Goal: Communication & Community: Answer question/provide support

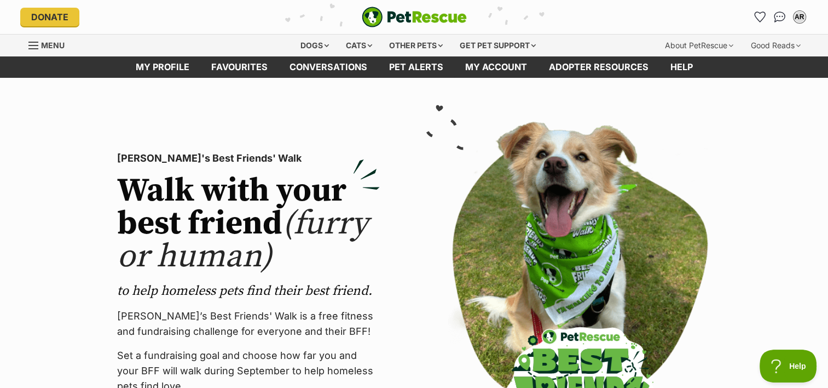
click at [35, 45] on span "Menu" at bounding box center [33, 45] width 10 height 1
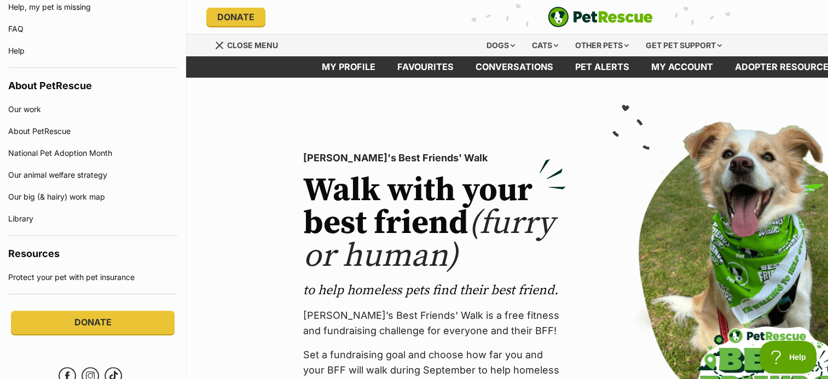
scroll to position [766, 0]
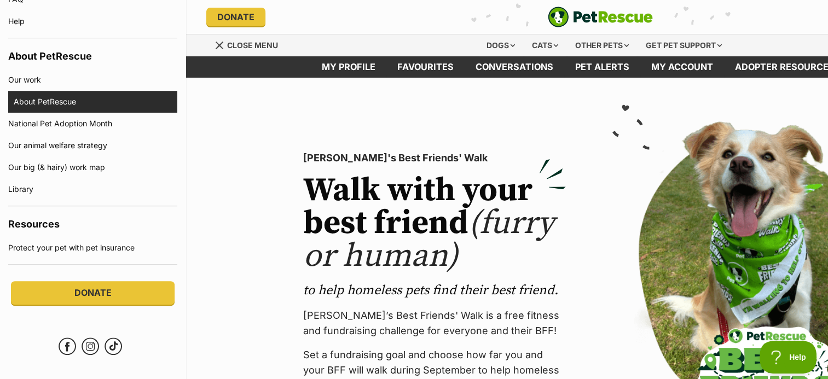
click at [41, 102] on link "About PetRescue" at bounding box center [96, 102] width 164 height 22
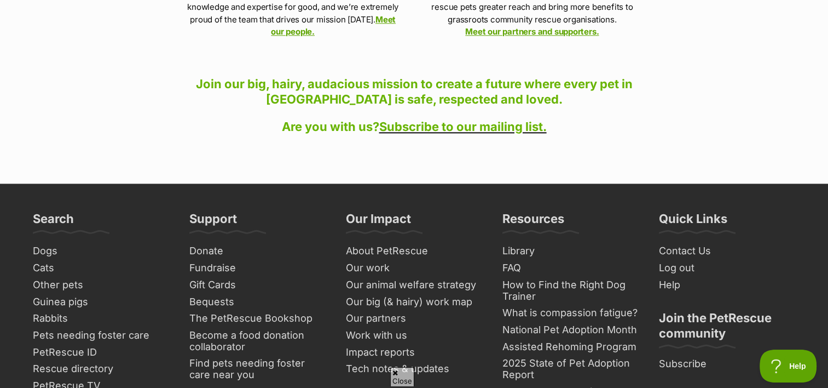
scroll to position [1314, 0]
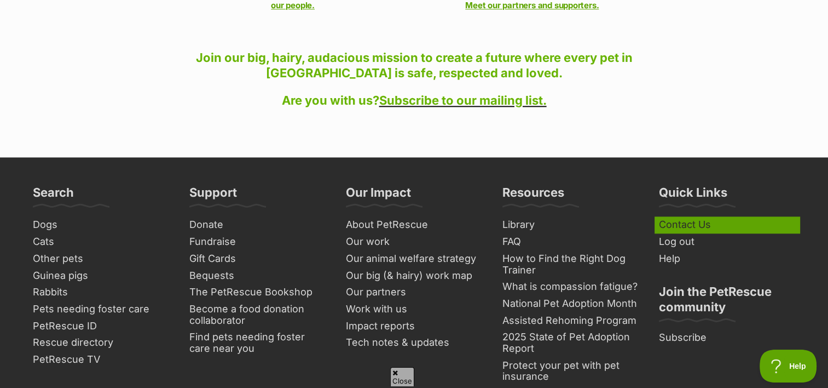
click at [669, 216] on link "Contact Us" at bounding box center [728, 224] width 146 height 17
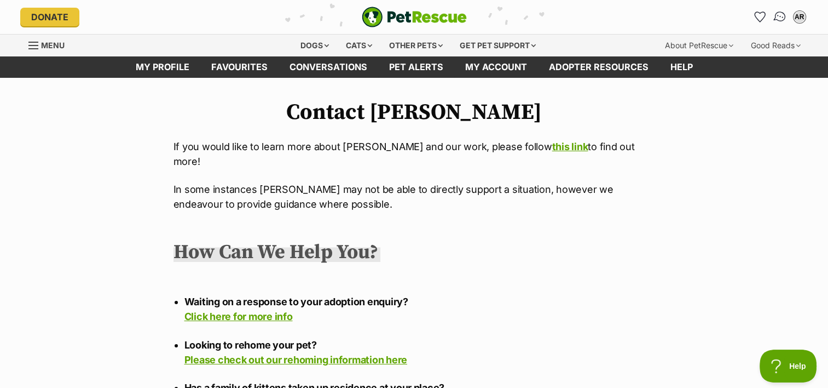
click at [778, 18] on img "Conversations" at bounding box center [779, 17] width 15 height 14
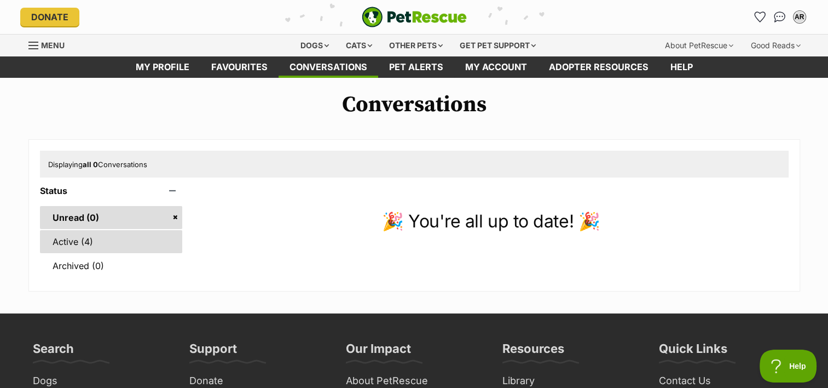
click at [65, 241] on link "Active (4)" at bounding box center [111, 241] width 143 height 23
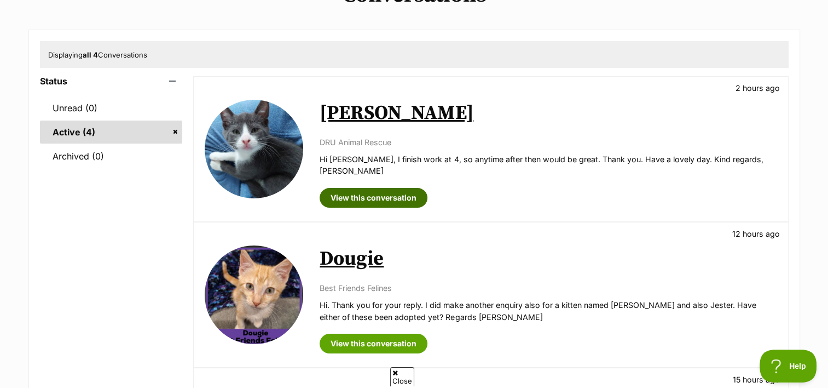
click at [388, 188] on link "View this conversation" at bounding box center [374, 198] width 108 height 20
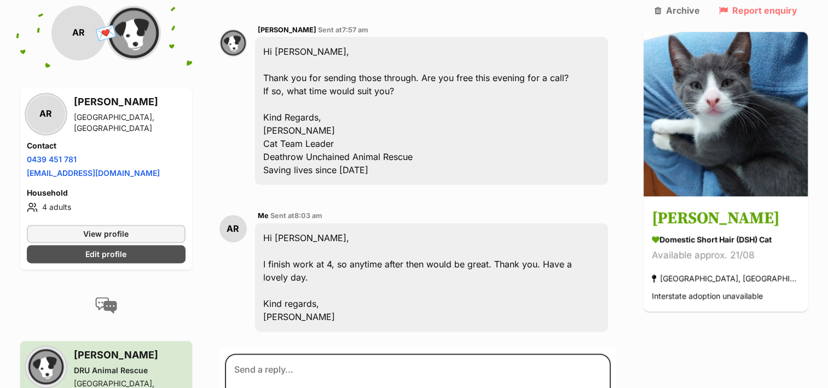
scroll to position [1369, 0]
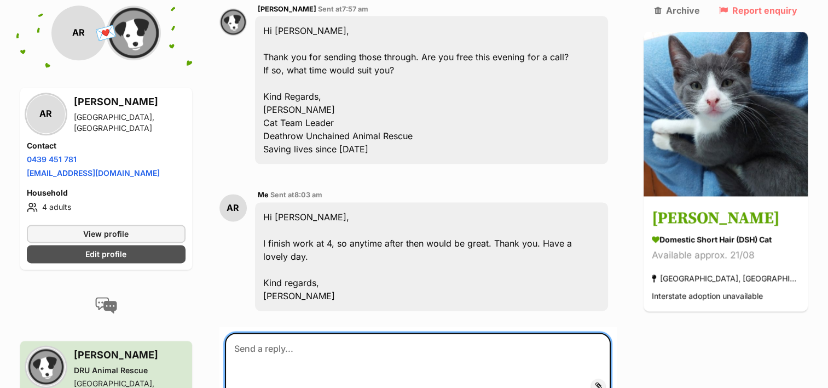
click at [310, 332] on textarea at bounding box center [418, 365] width 386 height 66
click at [423, 332] on textarea at bounding box center [418, 365] width 386 height 66
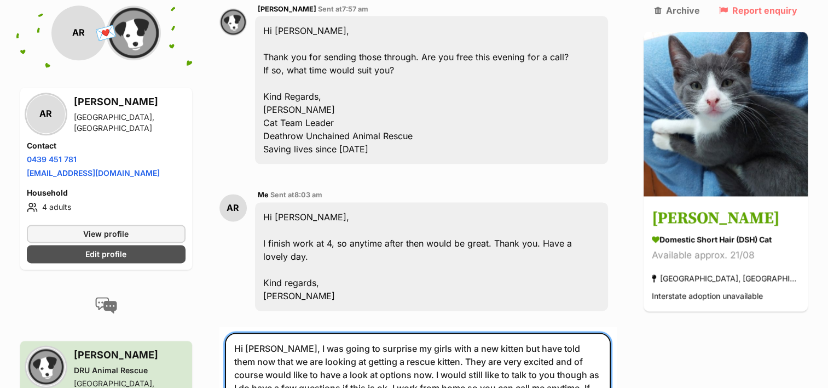
type textarea "Hi [PERSON_NAME], I was going to surprise my girls with a new kitten but have t…"
